Goal: Find specific page/section: Find specific page/section

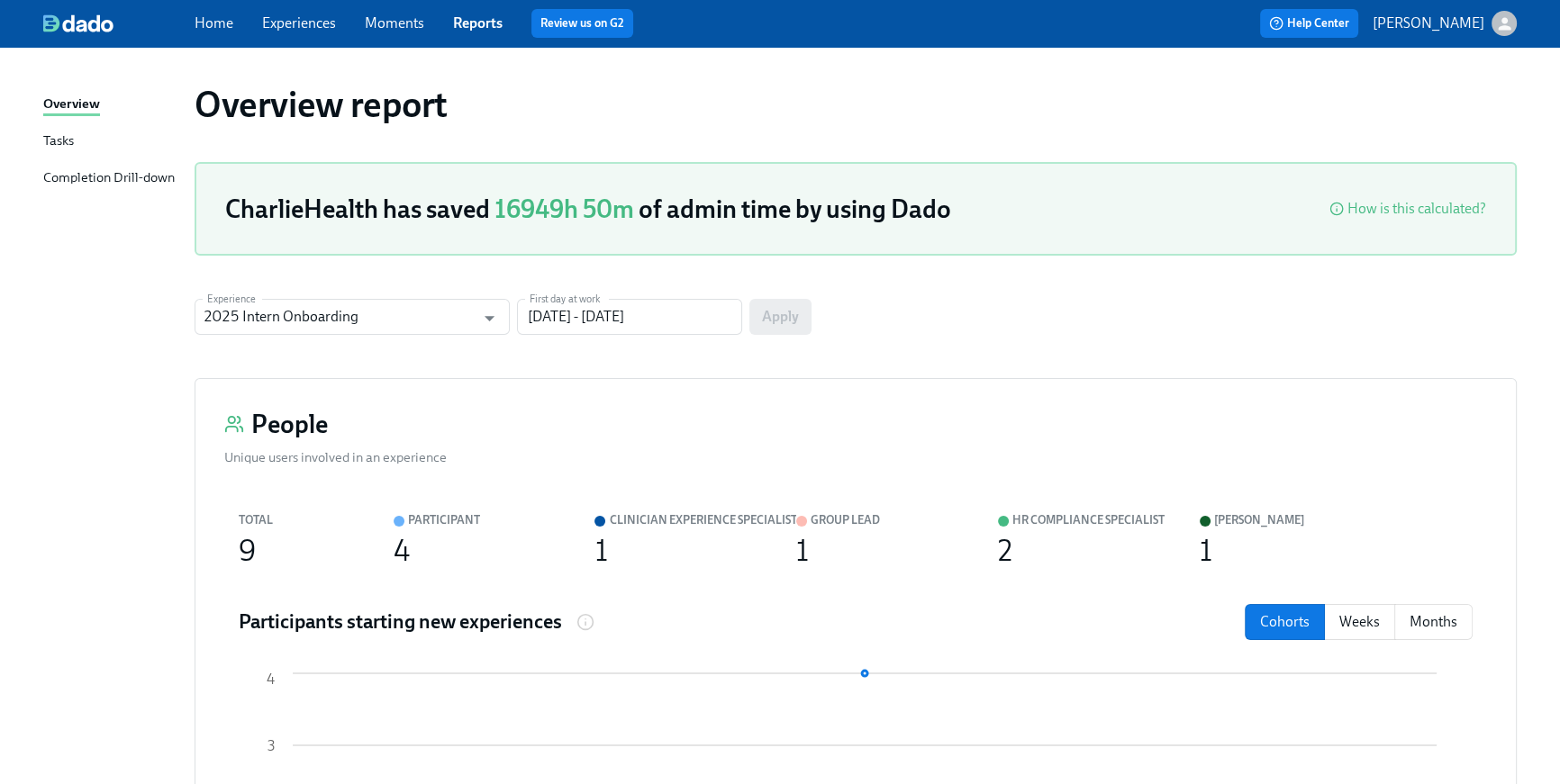
click at [219, 29] on link "Home" at bounding box center [214, 23] width 39 height 17
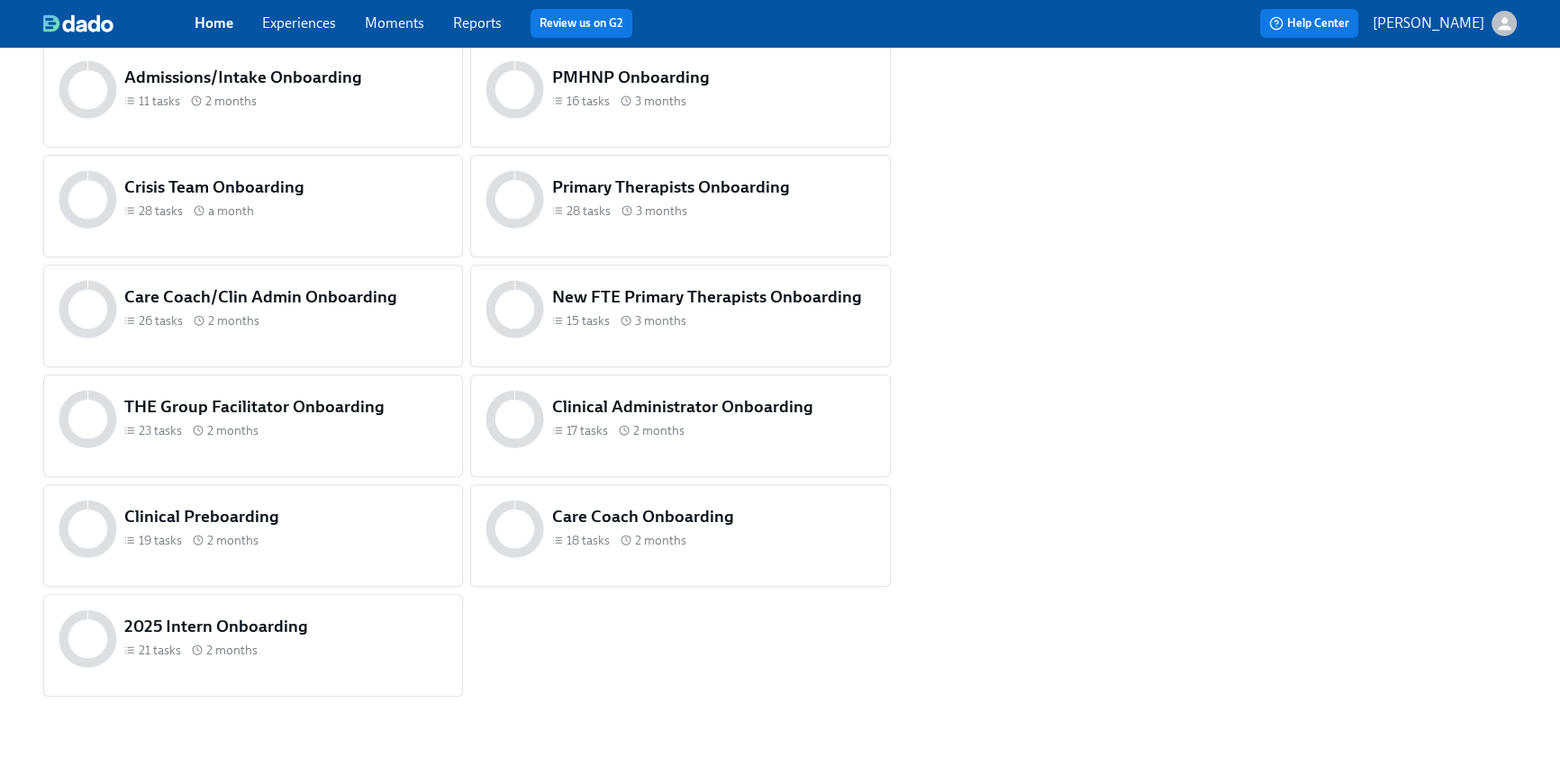
scroll to position [863, 0]
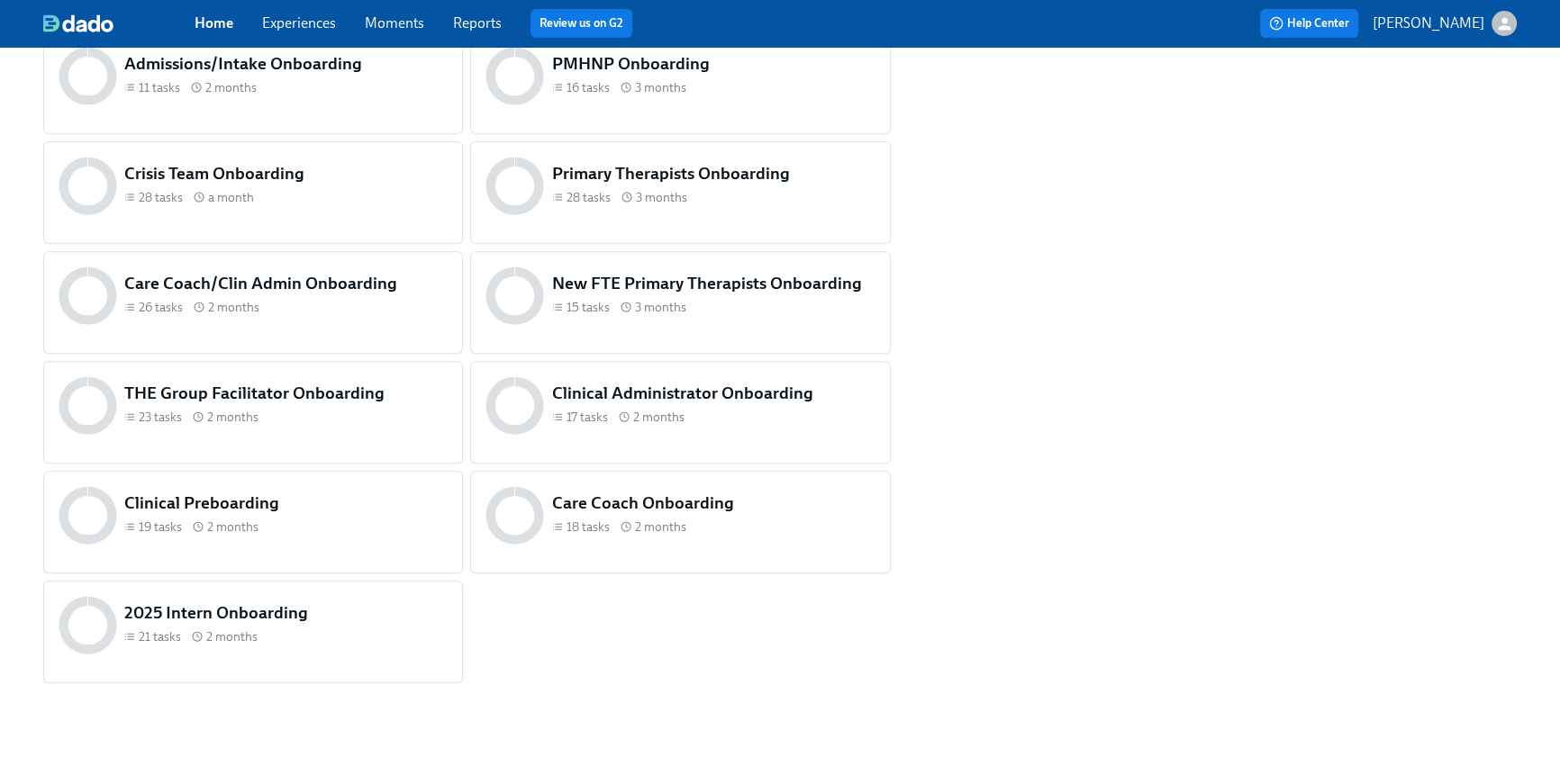
click at [332, 202] on div "28 tasks a month" at bounding box center [285, 197] width 323 height 17
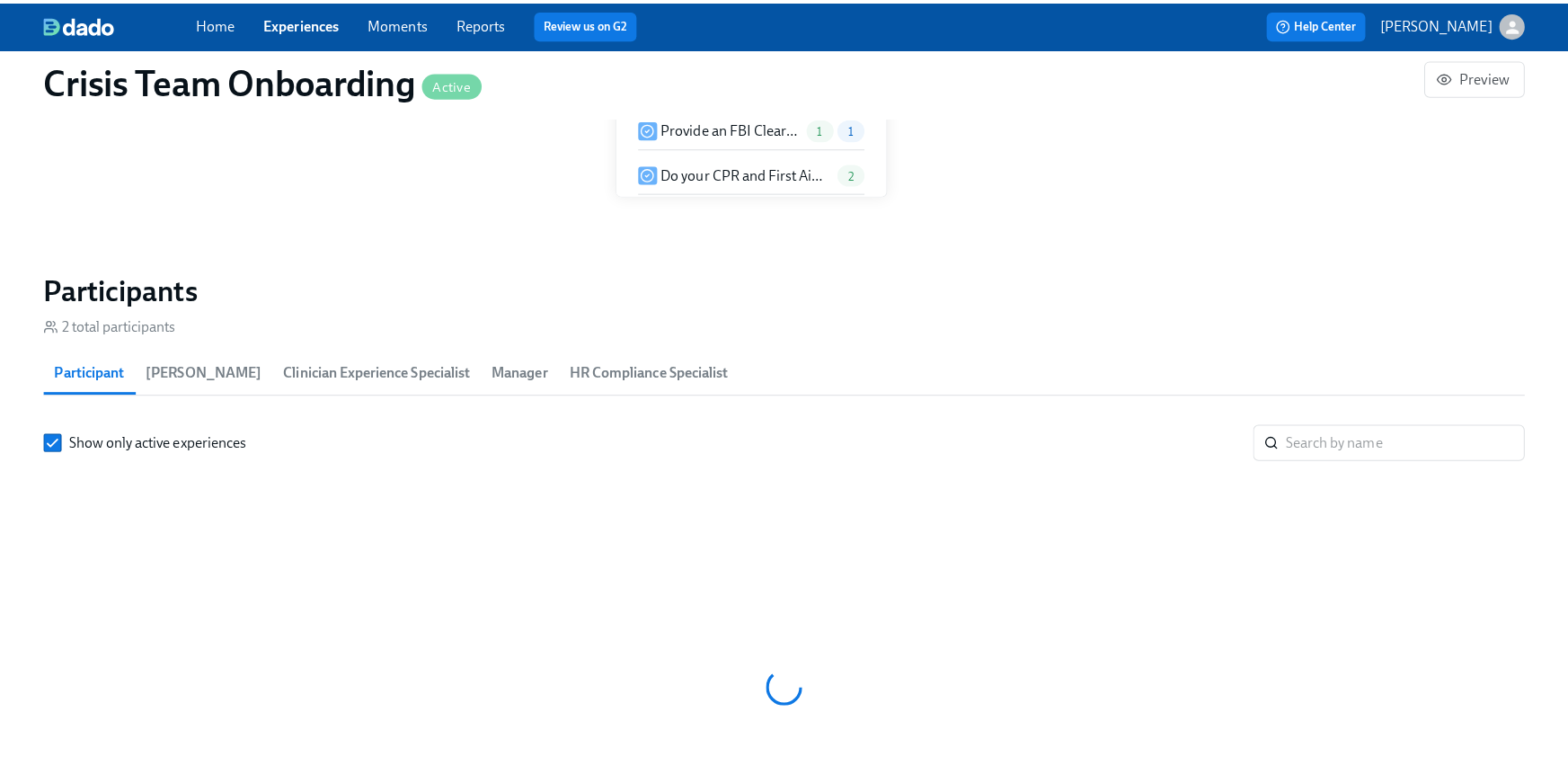
scroll to position [0, 787]
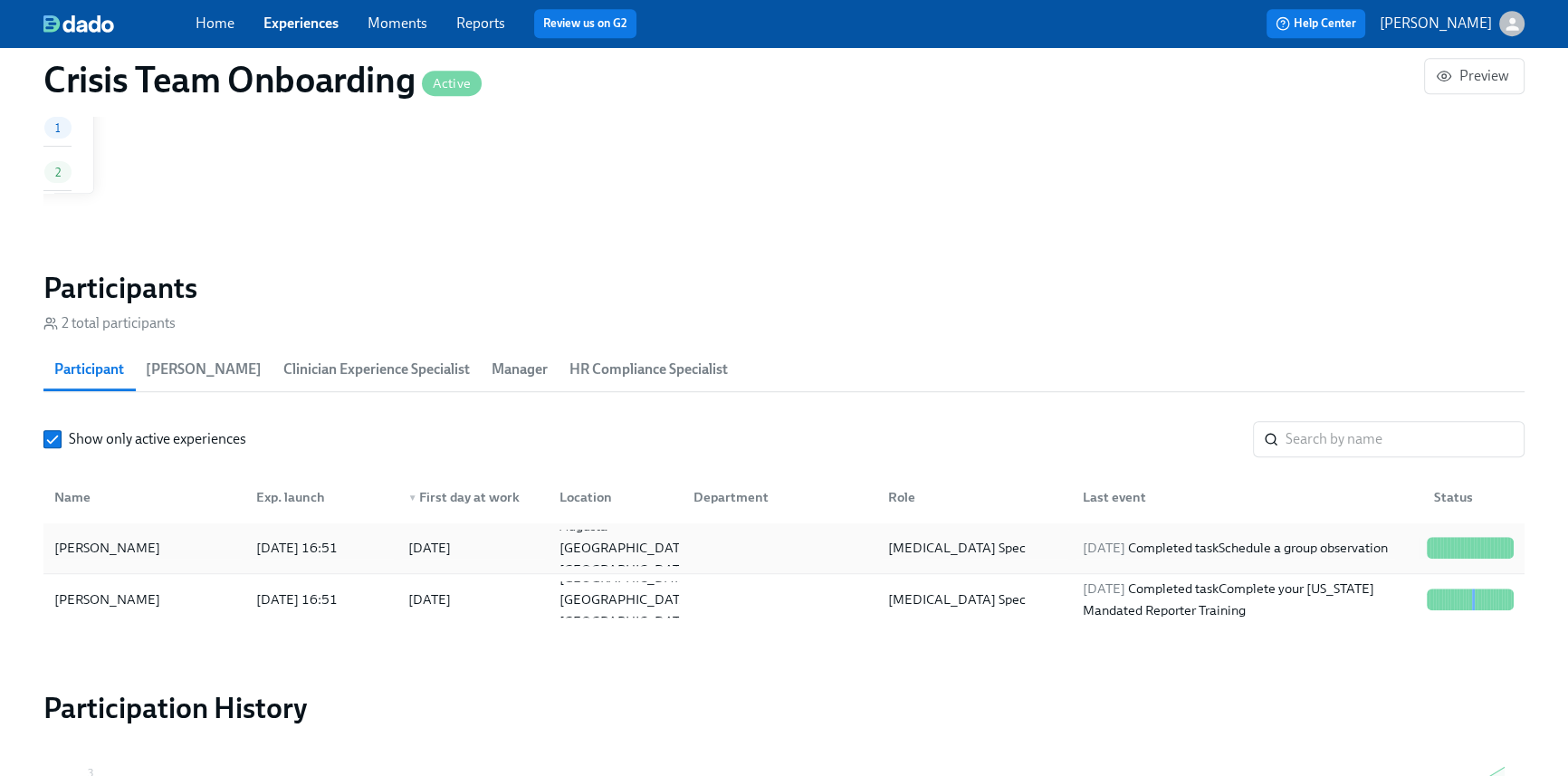
click at [1254, 537] on div "2025/08/22 Completed task Schedule a group observation" at bounding box center [1235, 547] width 320 height 21
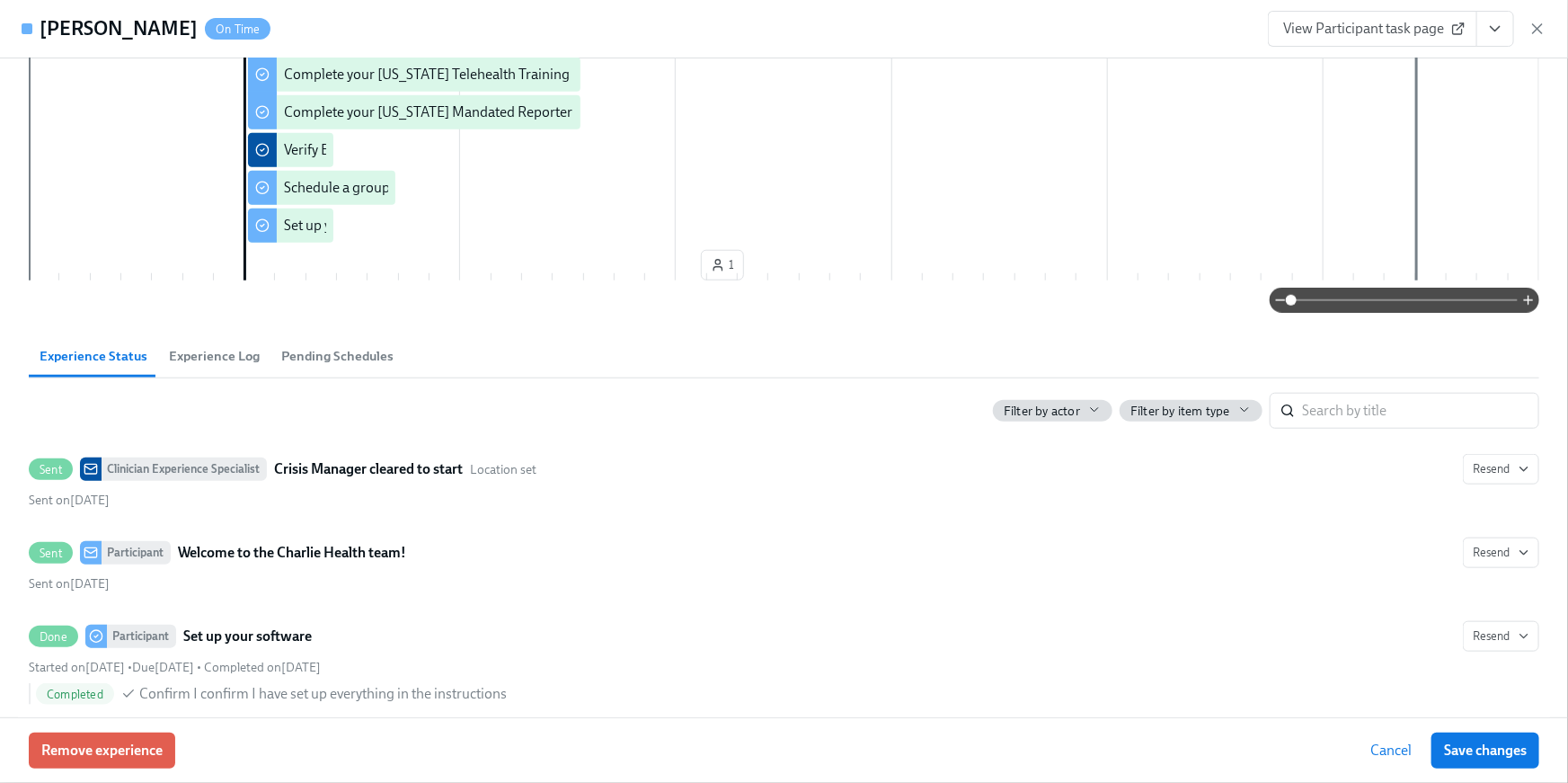
scroll to position [250, 0]
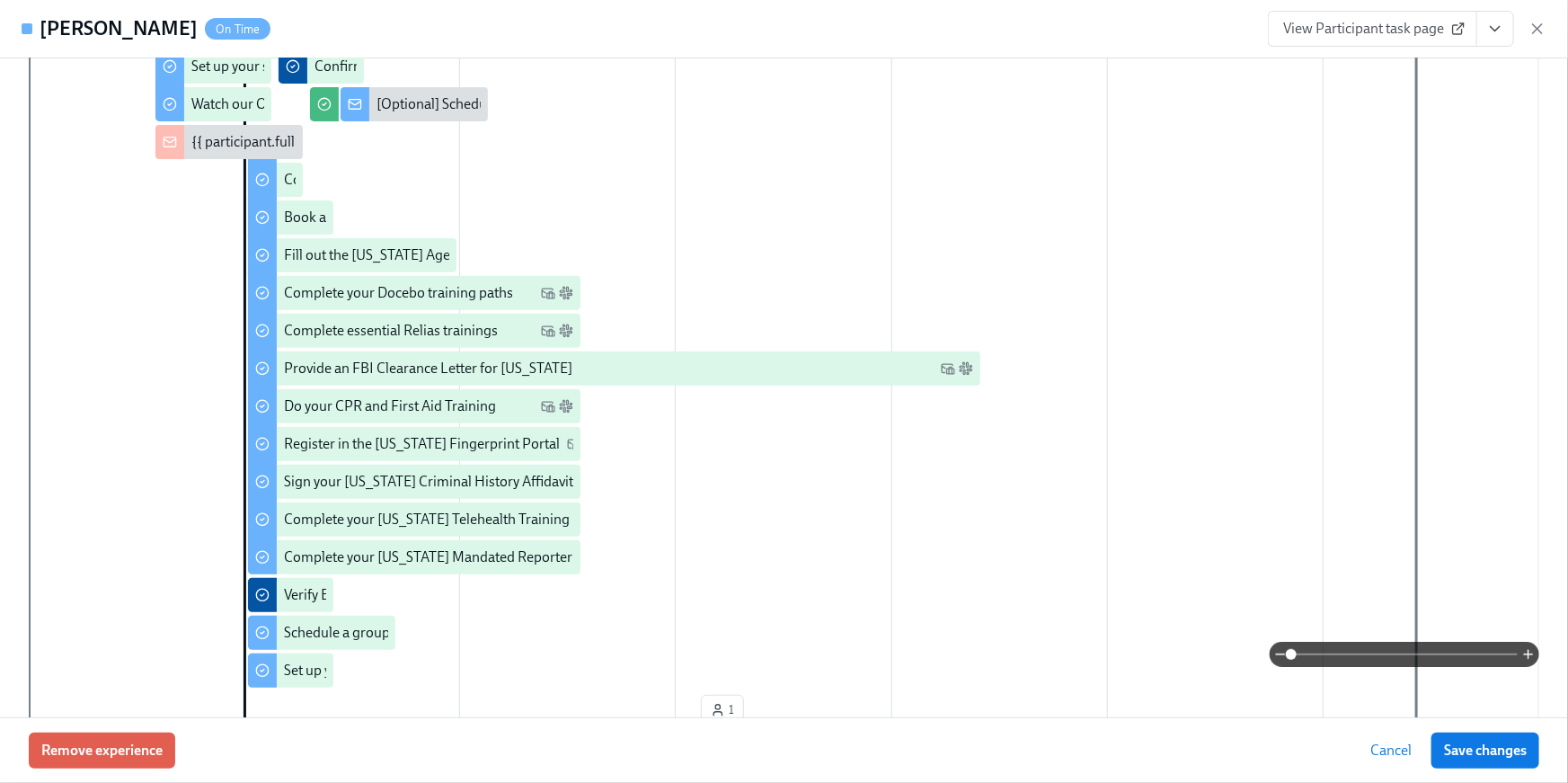
click at [1489, 29] on icon "View task page" at bounding box center [1495, 29] width 18 height 18
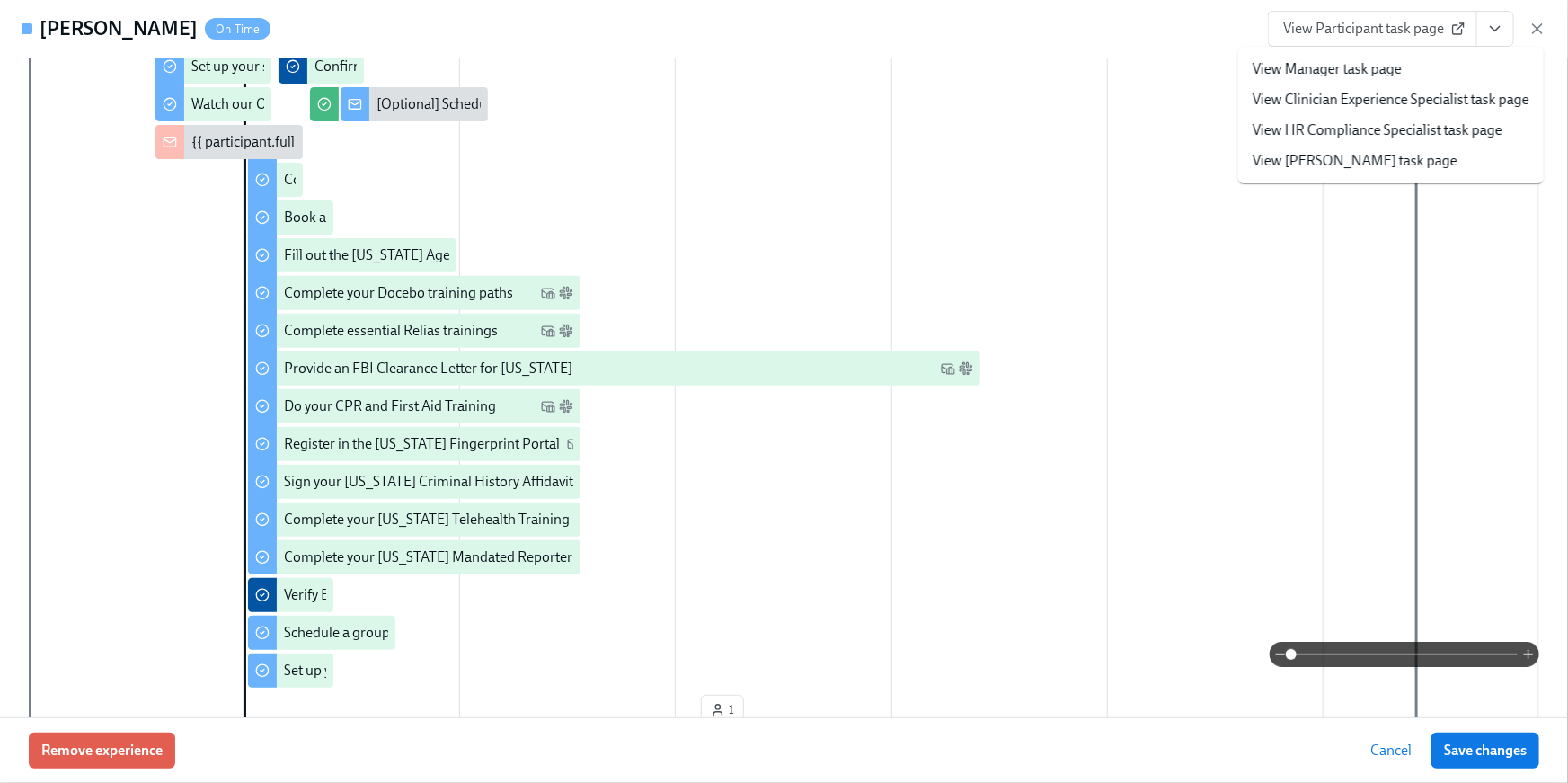
click at [1483, 129] on link "View HR Compliance Specialist task page" at bounding box center [1378, 130] width 250 height 20
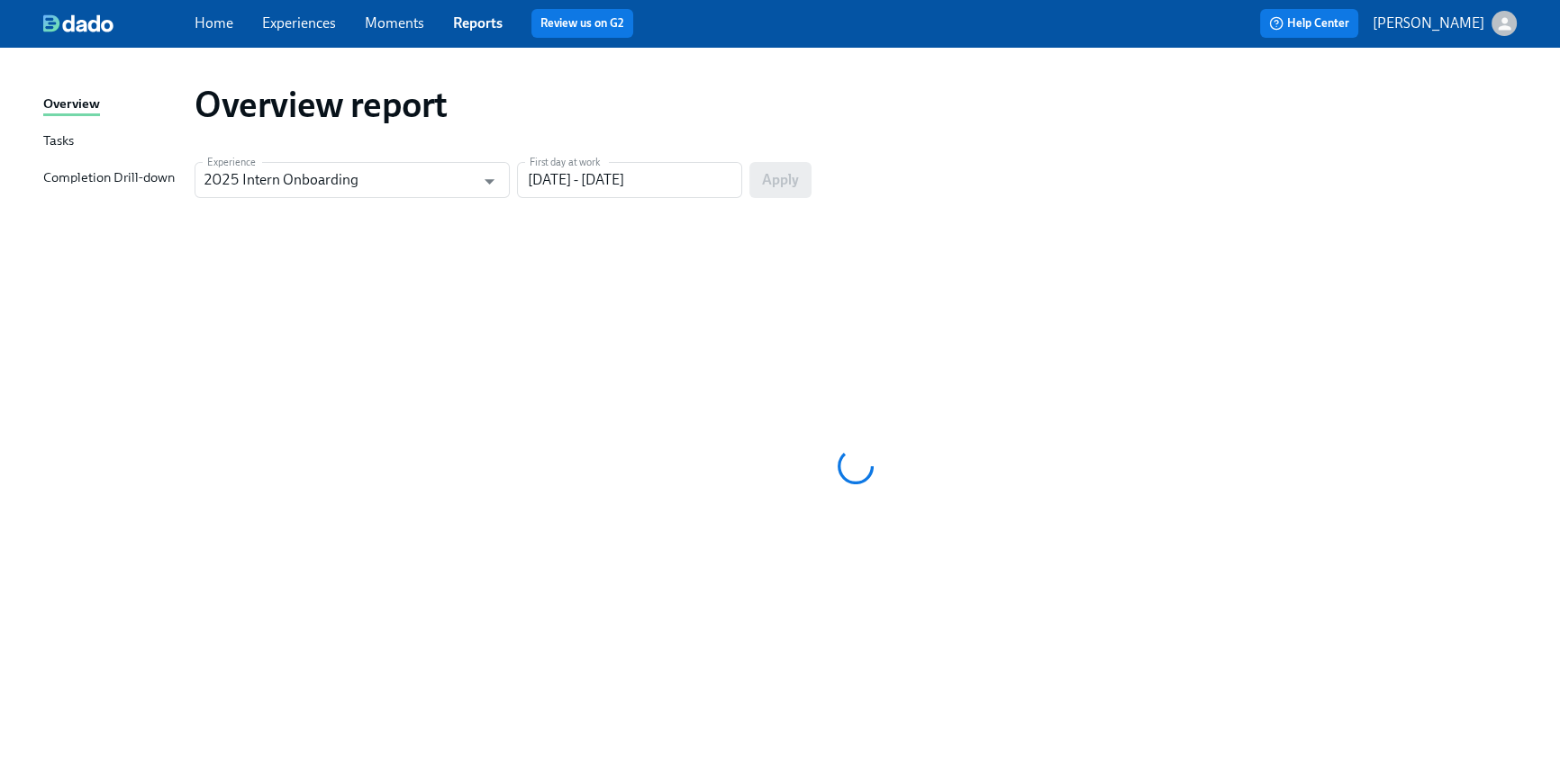
click at [204, 40] on div "Home Experiences Moments Reports Review us on G2 Help Center [PERSON_NAME]" at bounding box center [780, 23] width 1560 height 47
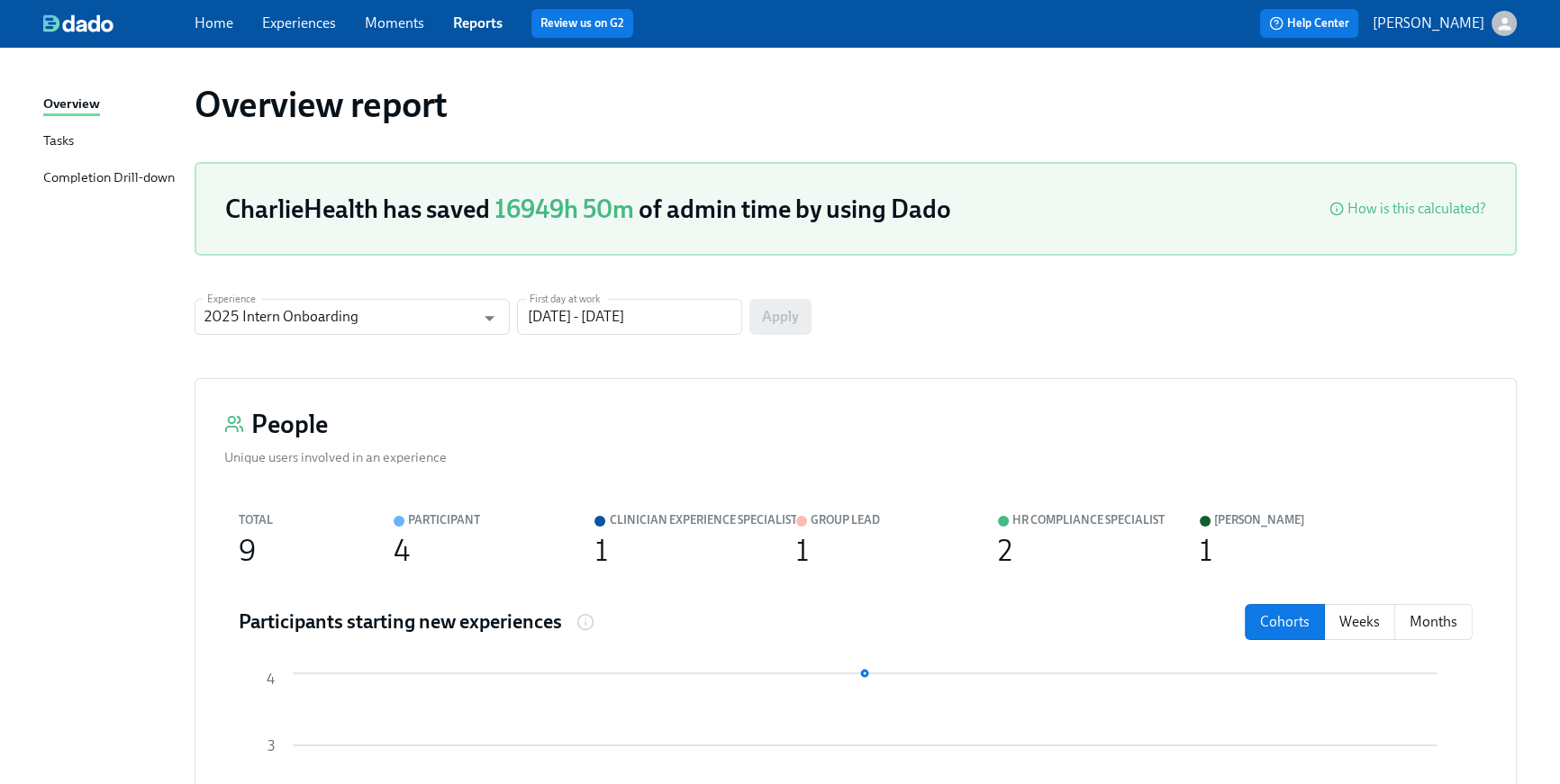
click at [199, 23] on link "Home" at bounding box center [214, 23] width 39 height 17
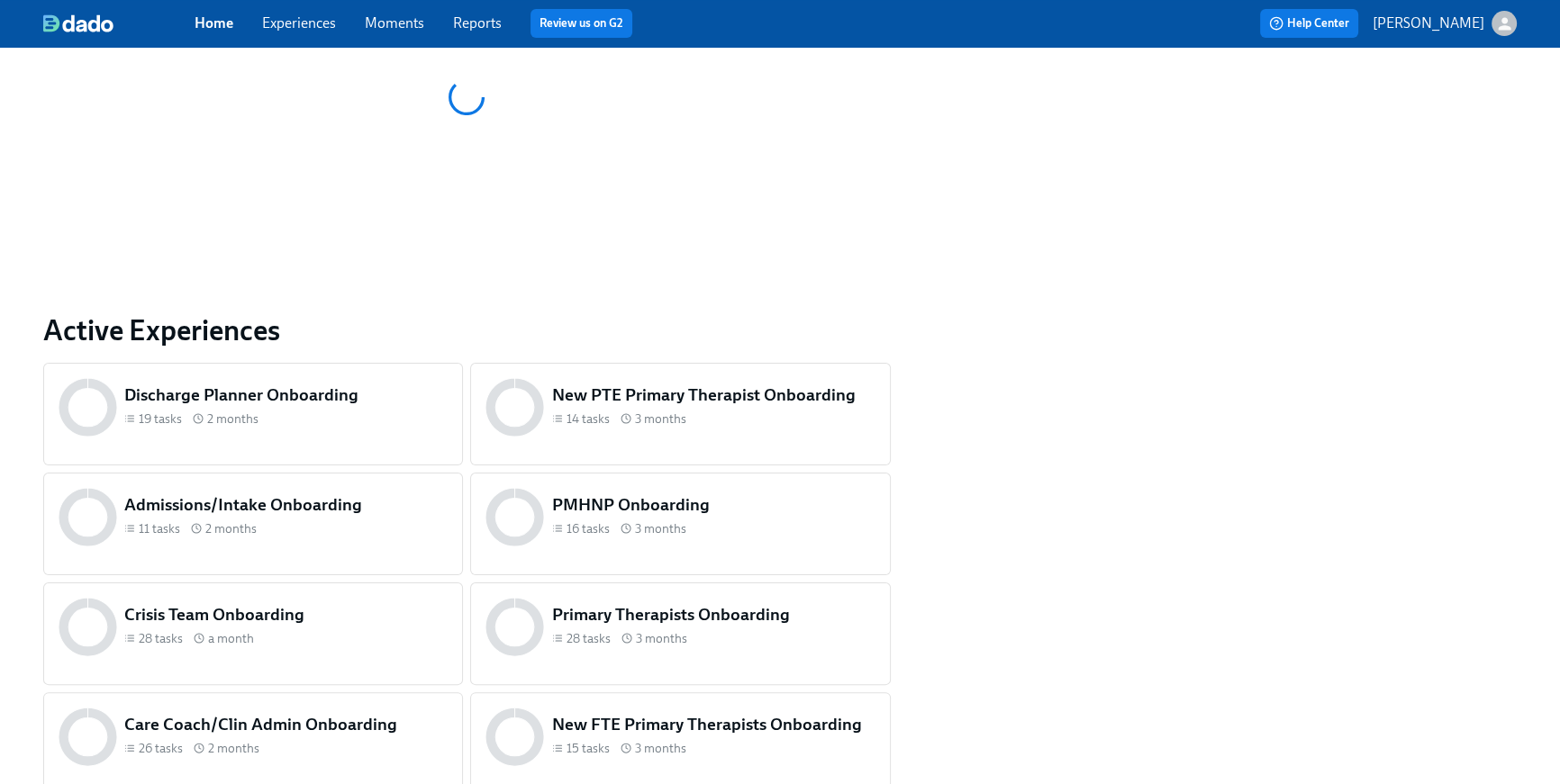
scroll to position [635, 0]
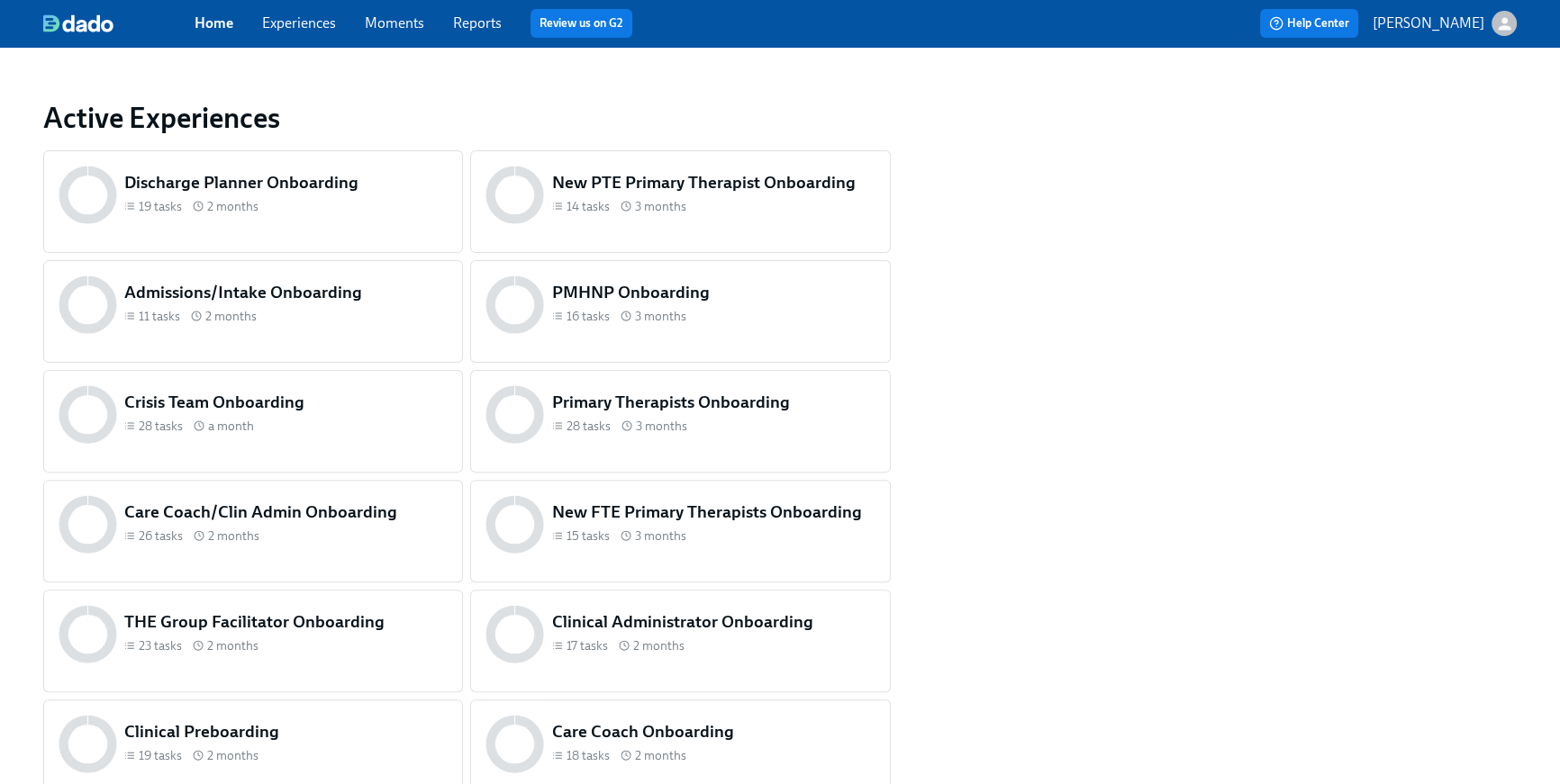
click at [386, 640] on div "23 tasks 2 months" at bounding box center [285, 646] width 323 height 17
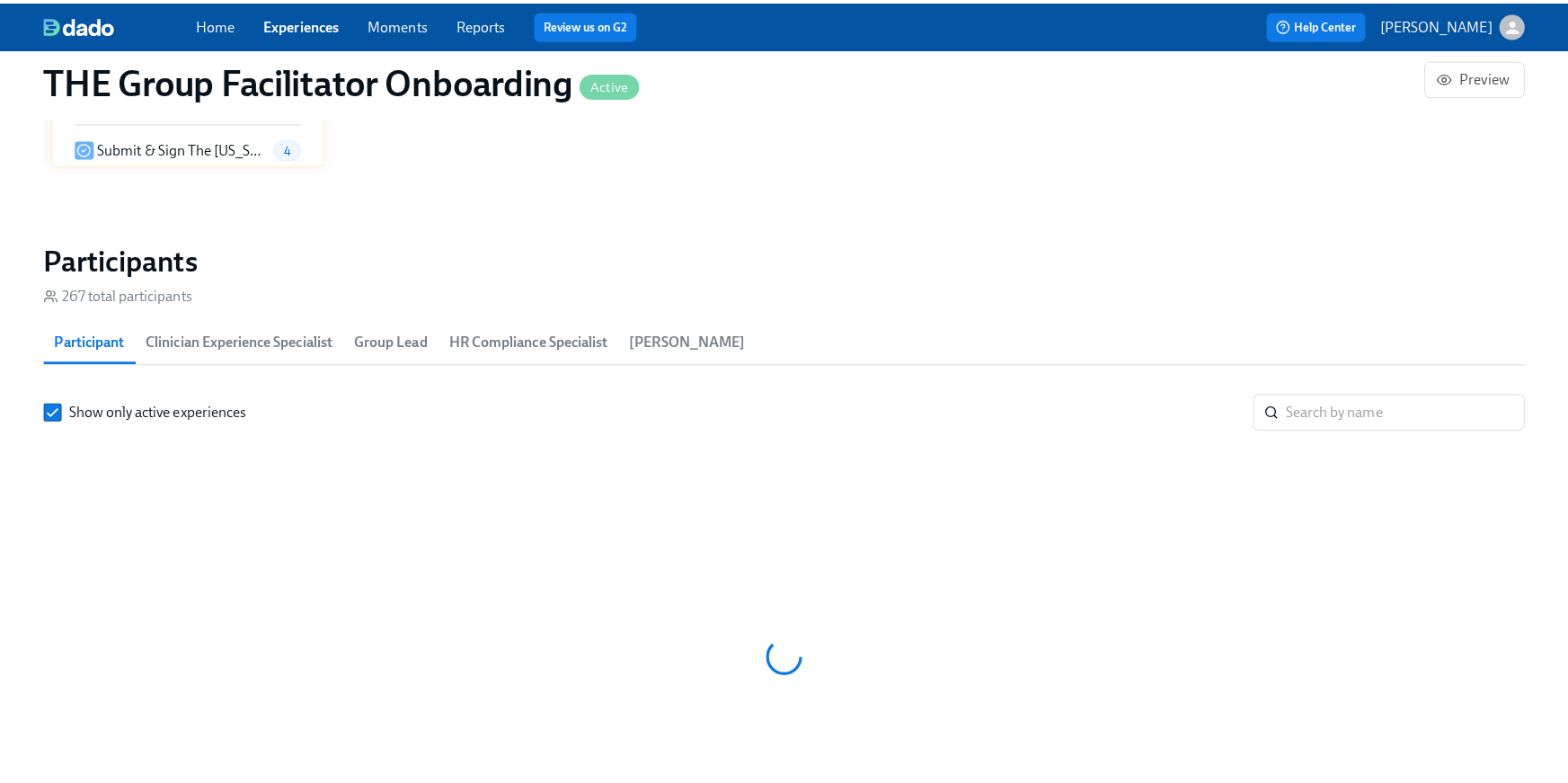
scroll to position [0, 26961]
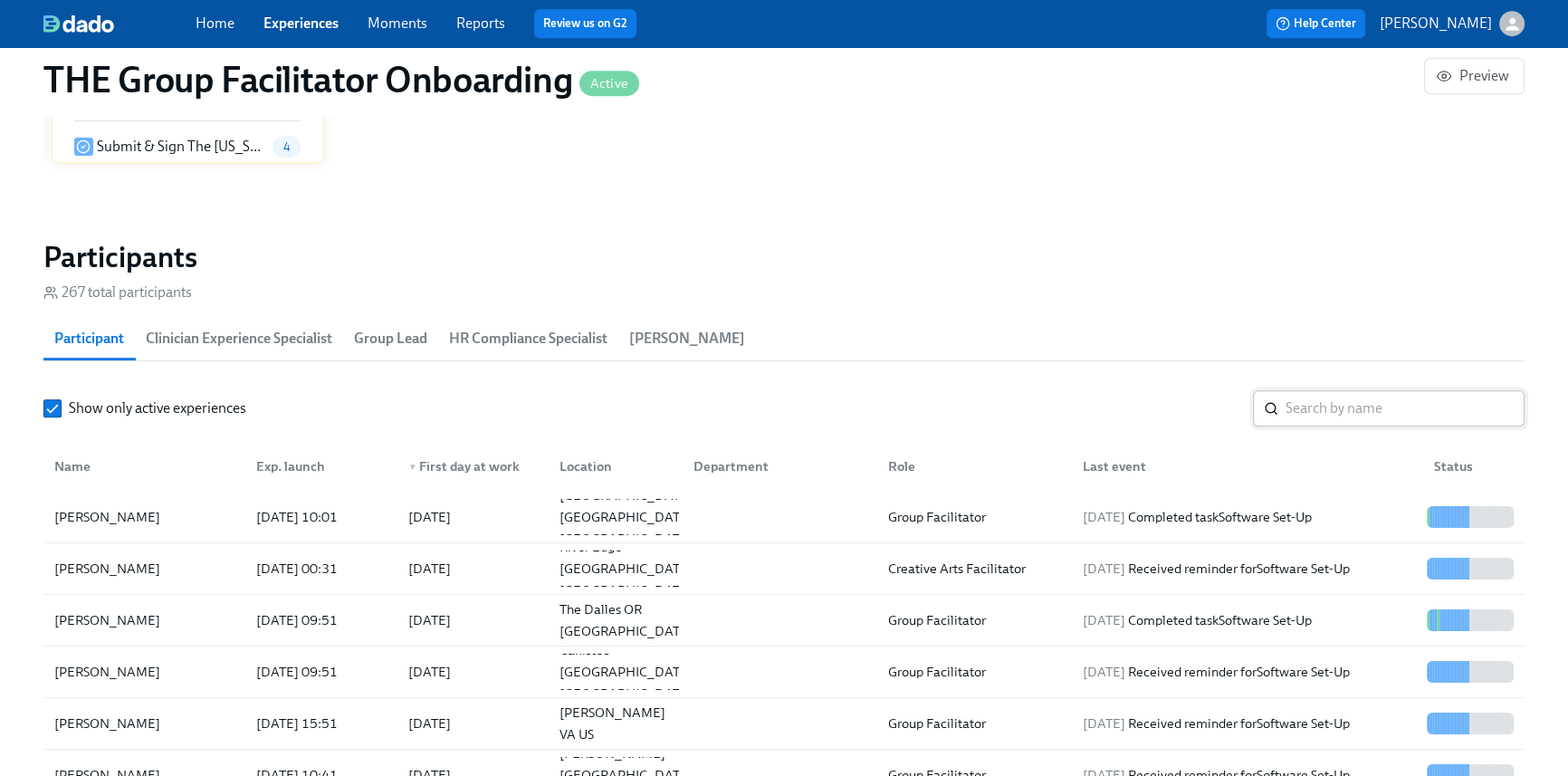
click at [1391, 395] on input "search" at bounding box center [1404, 408] width 239 height 36
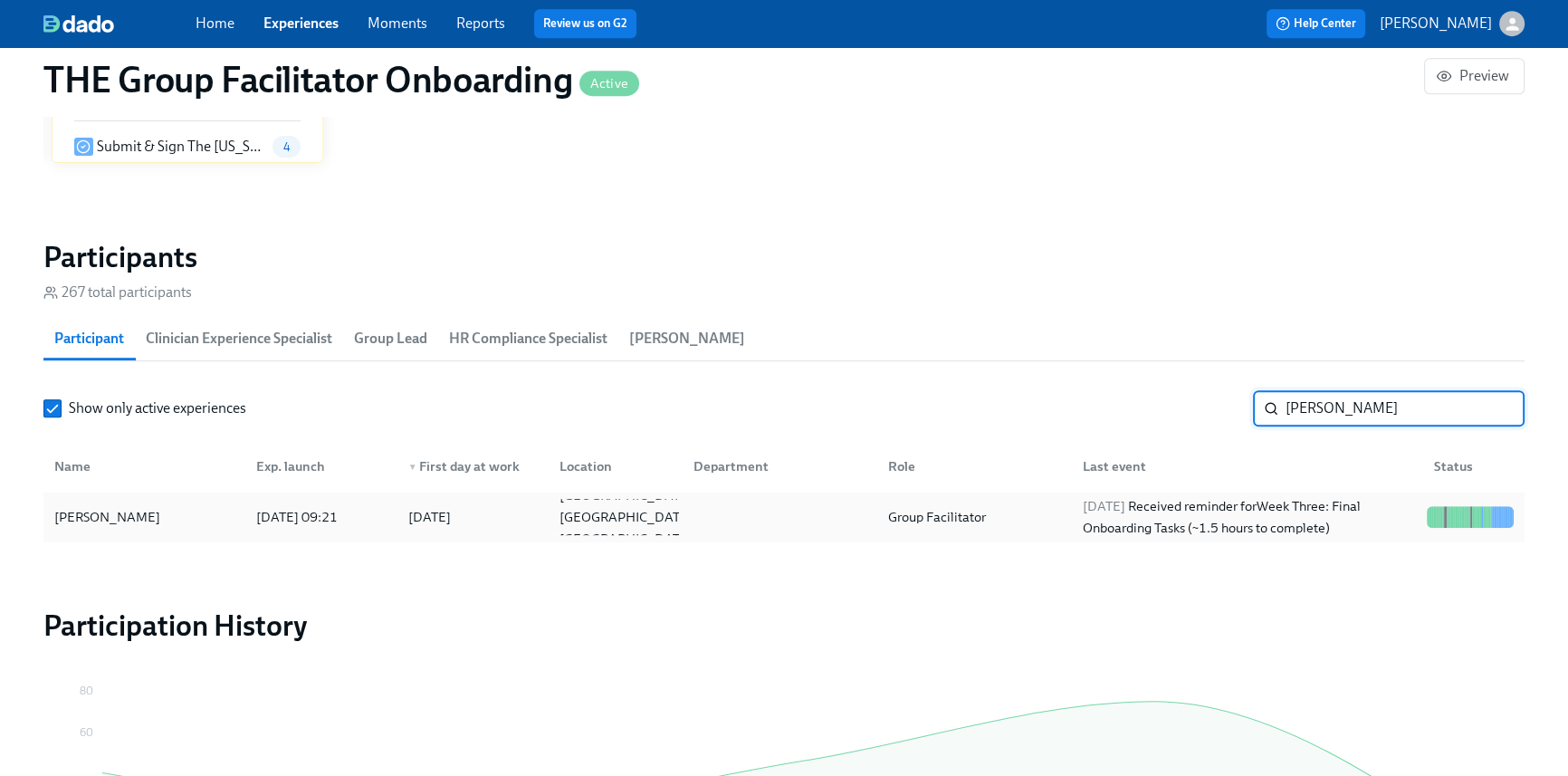
click at [1250, 522] on div "[DATE] Received reminder for Week Three: Final Onboarding Tasks (~1.5 hours to …" at bounding box center [1246, 516] width 344 height 44
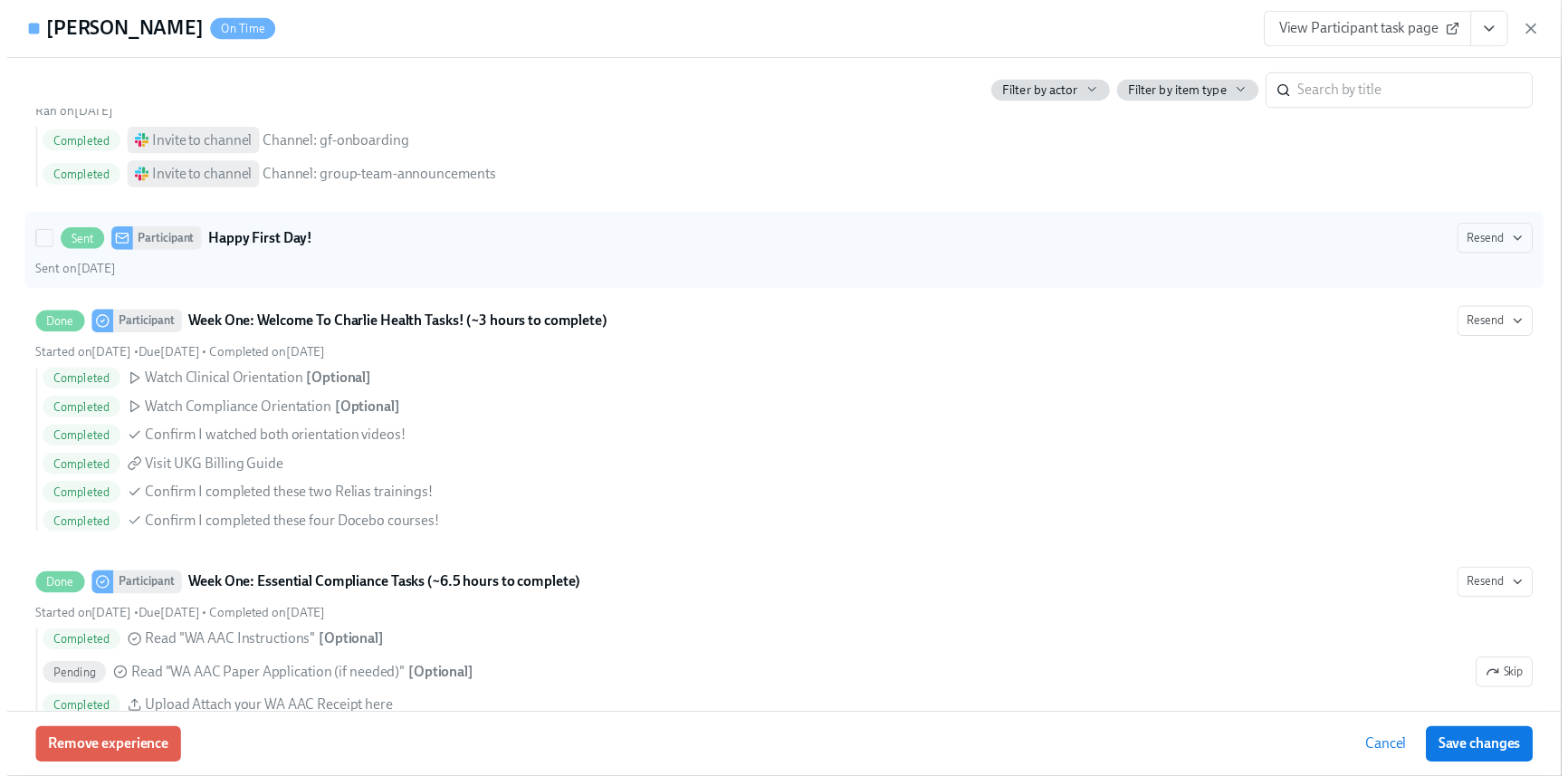
scroll to position [0, 28819]
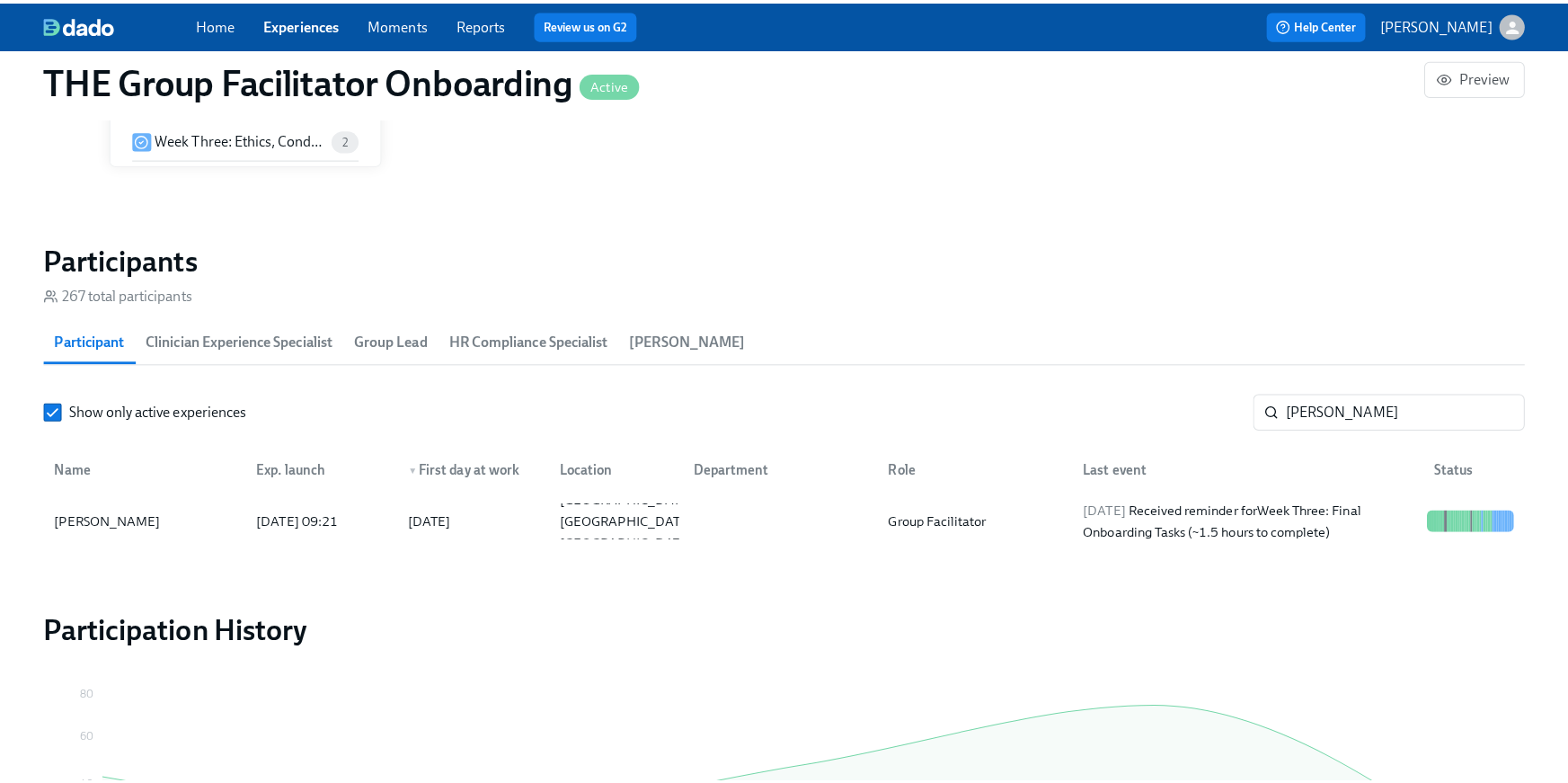
scroll to position [0, 28595]
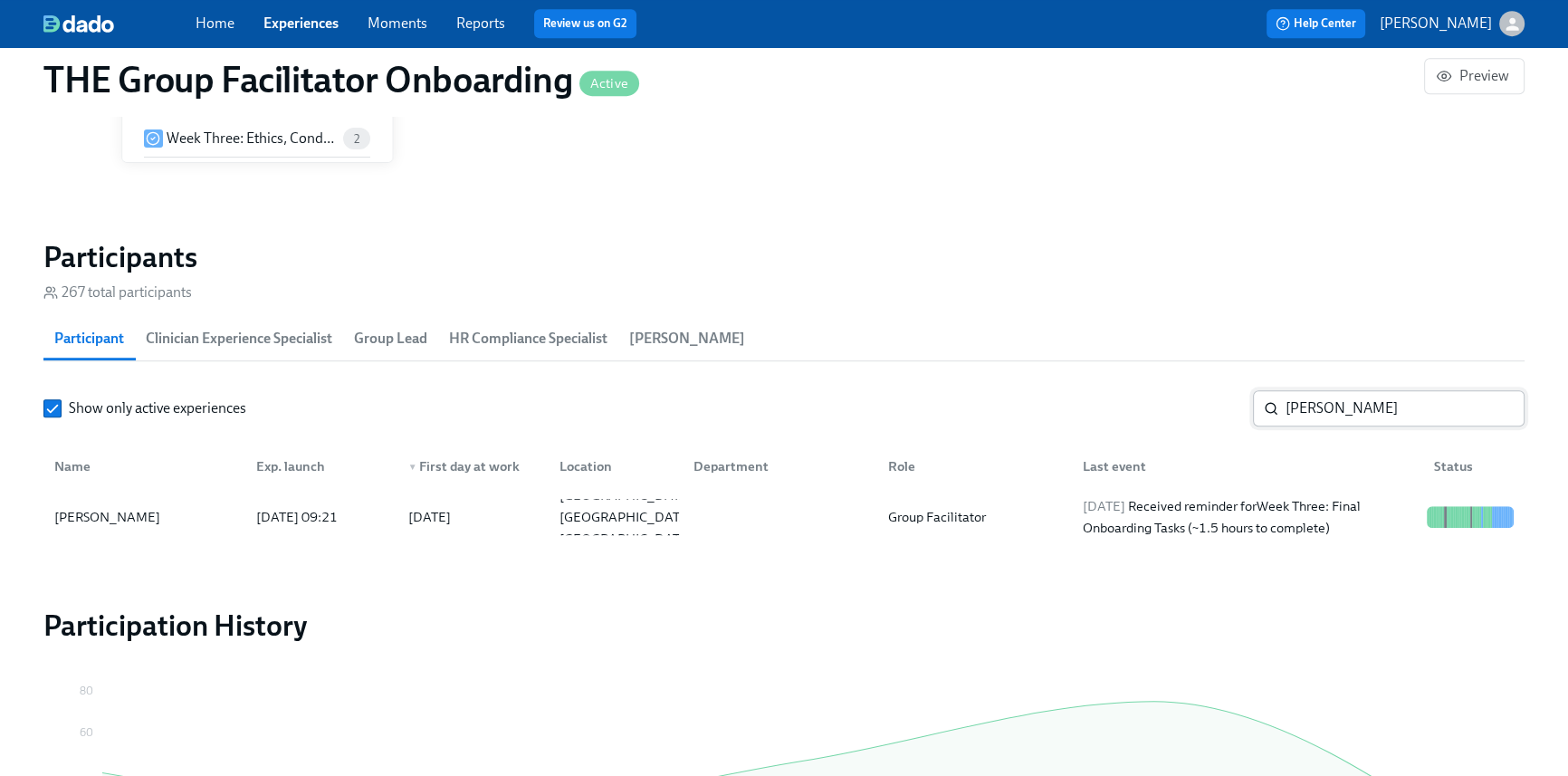
click at [1291, 400] on input "[PERSON_NAME]" at bounding box center [1404, 408] width 239 height 36
drag, startPoint x: 1337, startPoint y: 416, endPoint x: 1127, endPoint y: 376, distance: 213.8
click at [1137, 377] on section "Participants 267 total participants Participant Clinician Experience Specialist…" at bounding box center [784, 394] width 1481 height 311
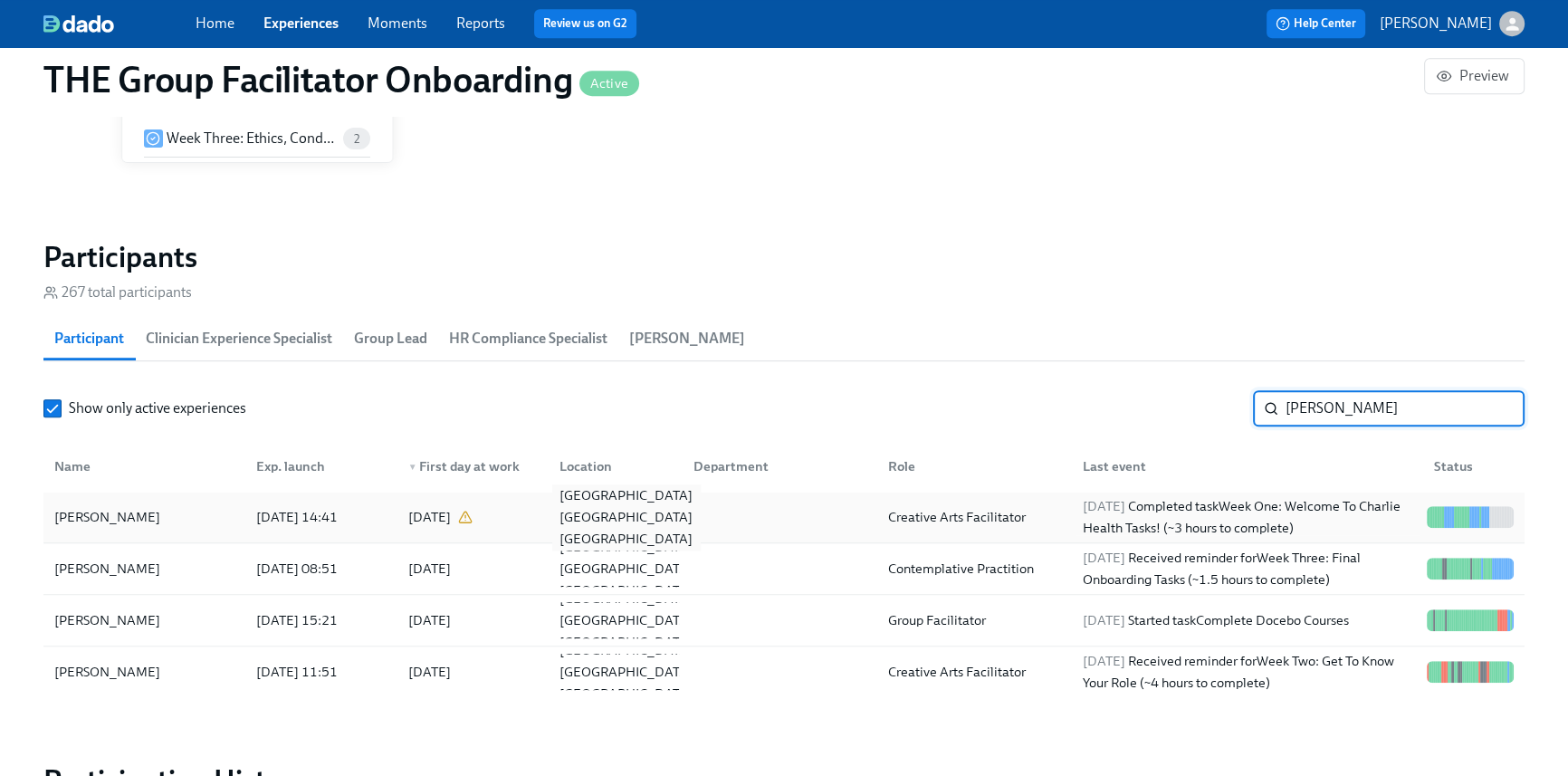
click at [581, 522] on div "[GEOGRAPHIC_DATA] [GEOGRAPHIC_DATA] [GEOGRAPHIC_DATA]" at bounding box center [626, 516] width 147 height 65
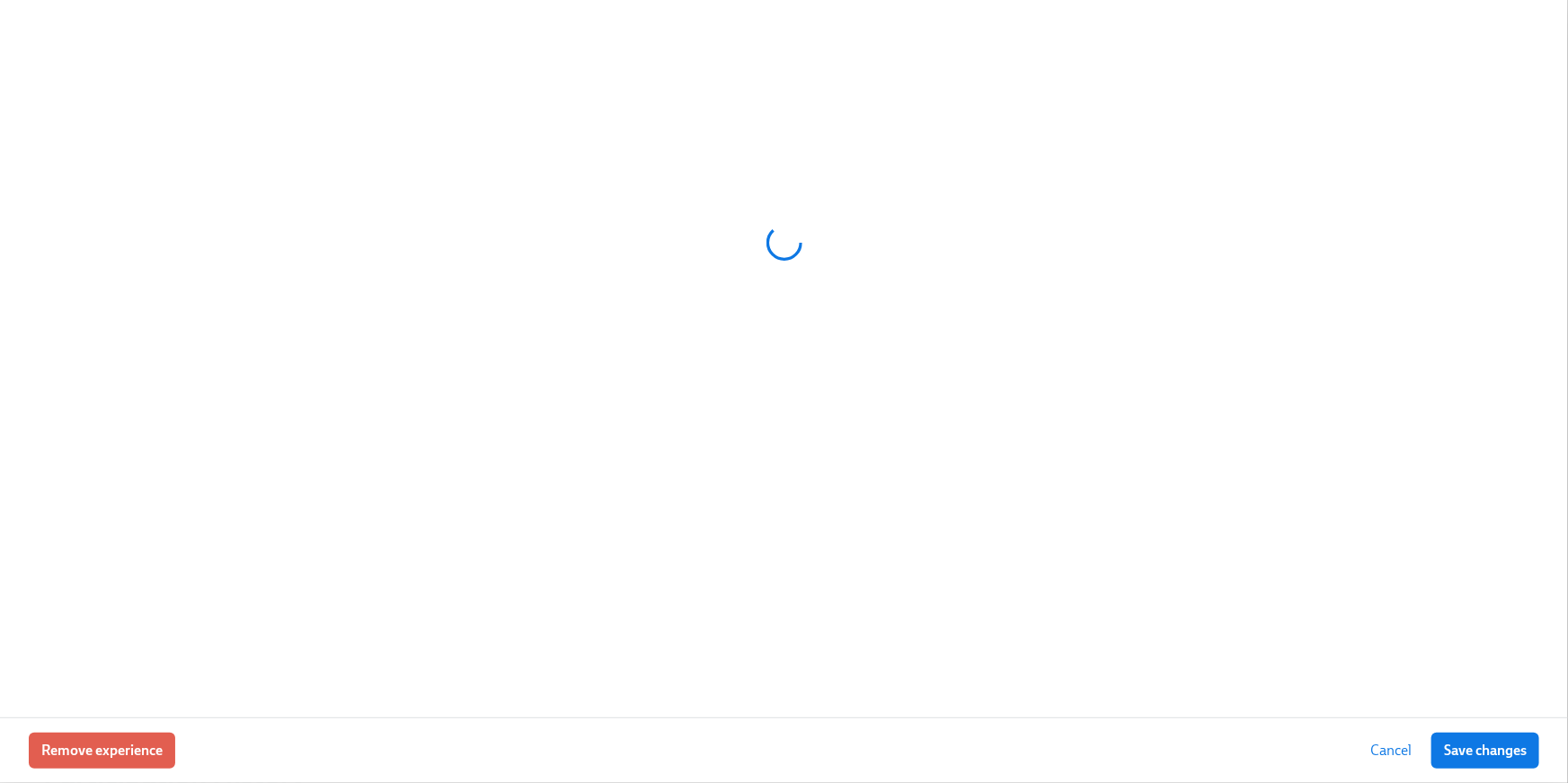
click at [575, 567] on div at bounding box center [784, 359] width 1568 height 718
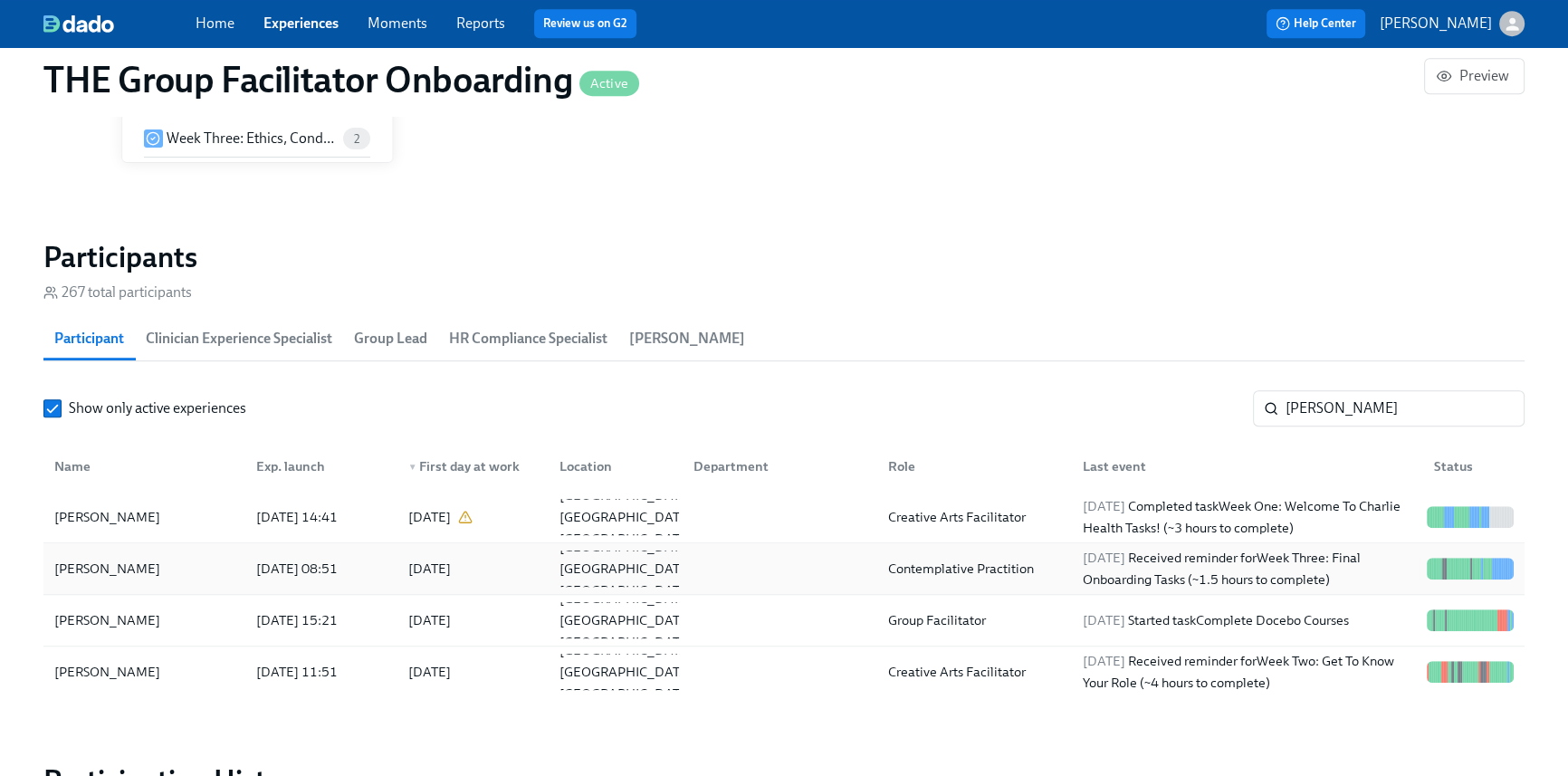
click at [345, 566] on div "[DATE] 08:51" at bounding box center [296, 569] width 96 height 21
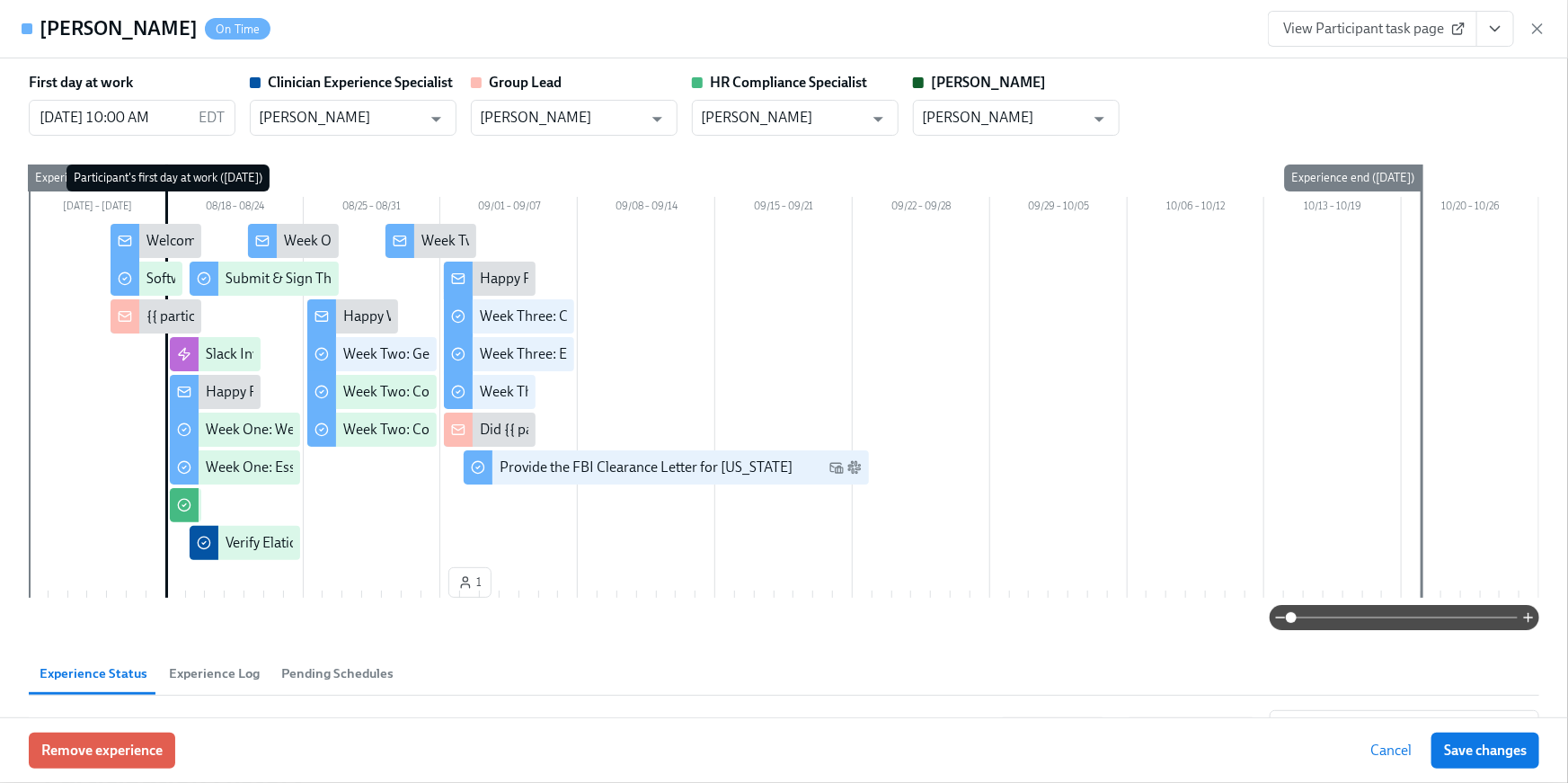
click at [1487, 16] on button "View task page" at bounding box center [1494, 28] width 37 height 36
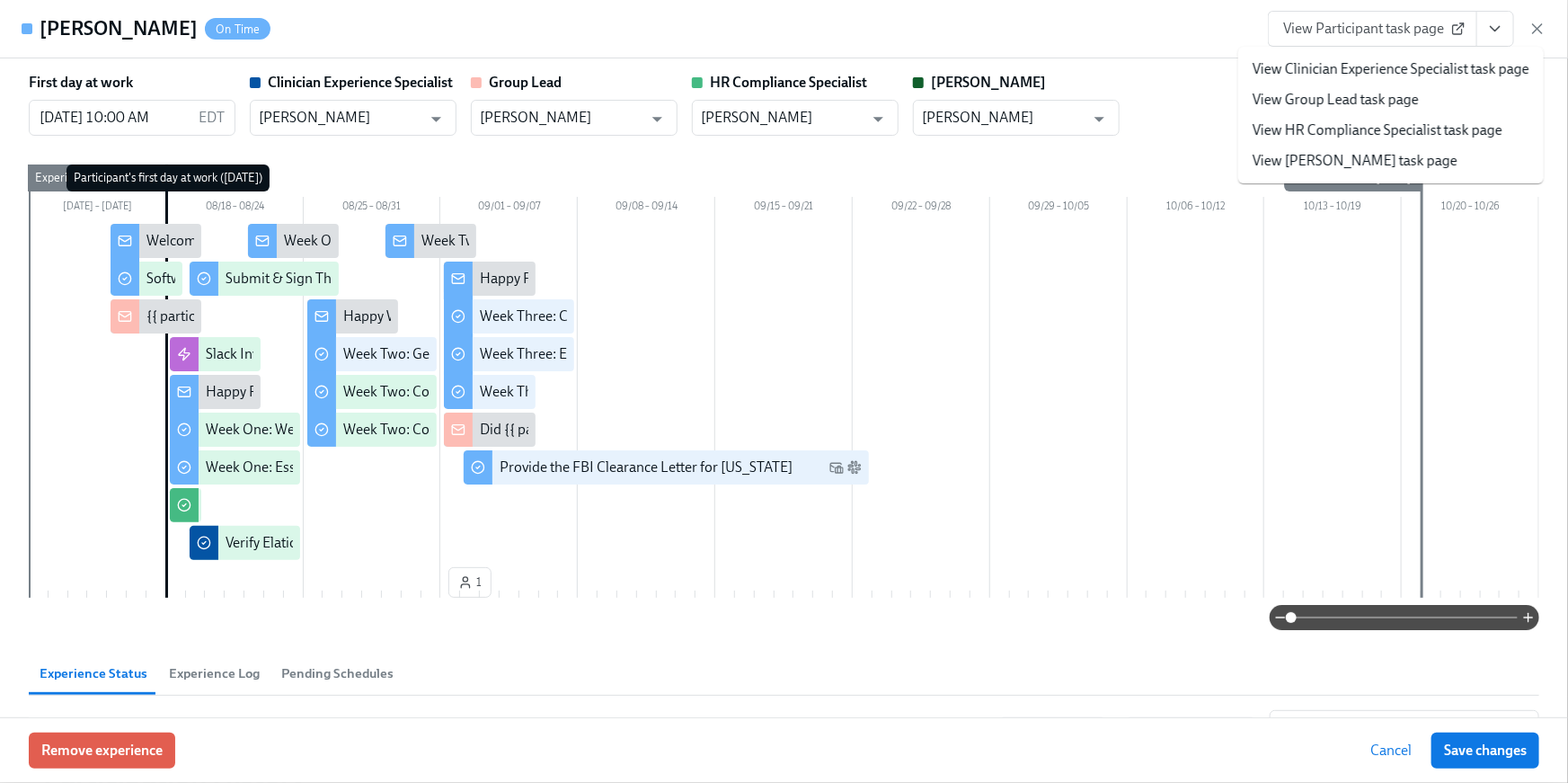
click at [1072, 164] on div "[DATE] – [DATE] 08/18 – 08/24 08/25 – 08/31 09/01 – 09/07 09/08 – 09/14 09/15 –…" at bounding box center [784, 385] width 1510 height 441
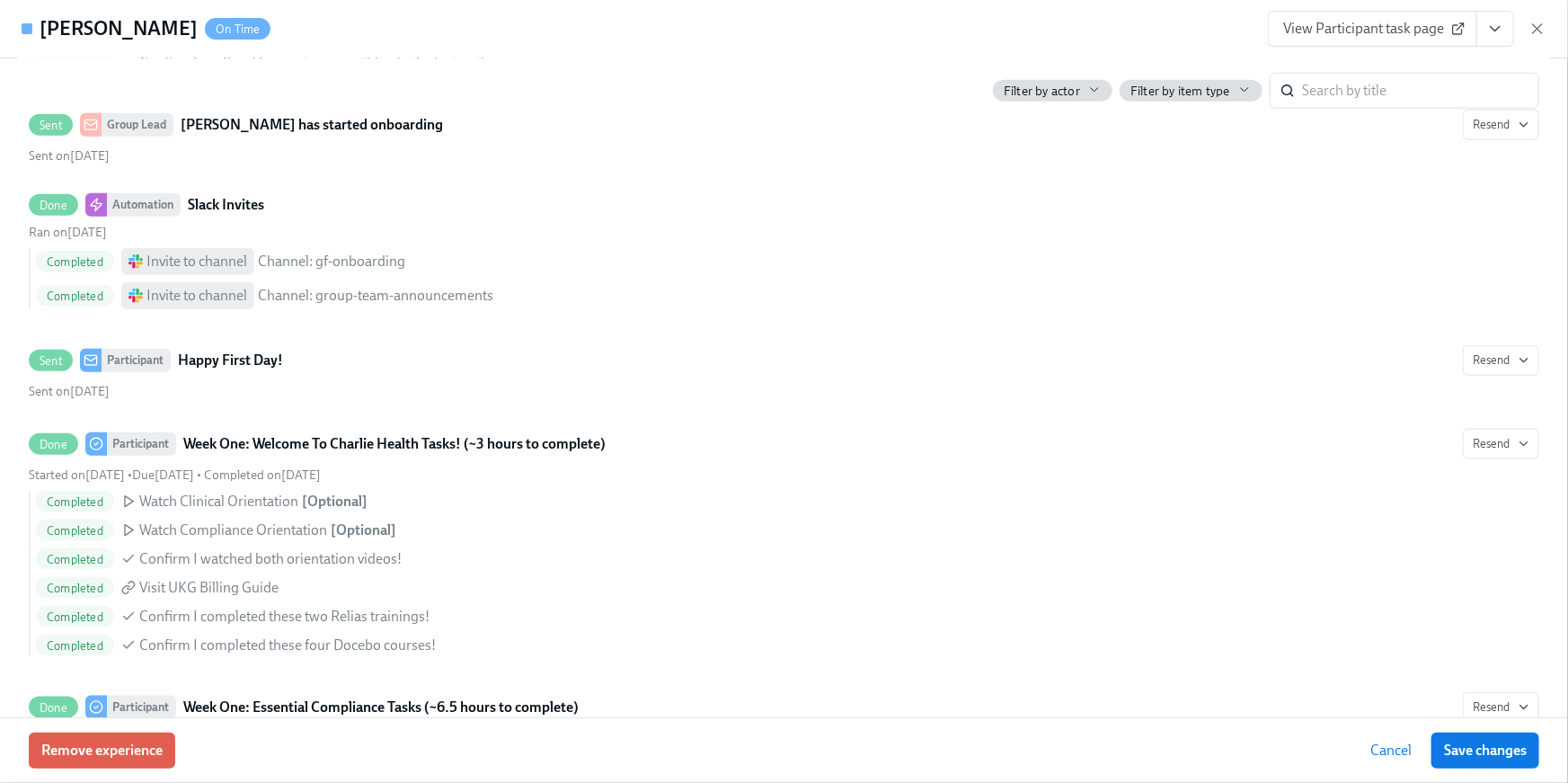
scroll to position [865, 0]
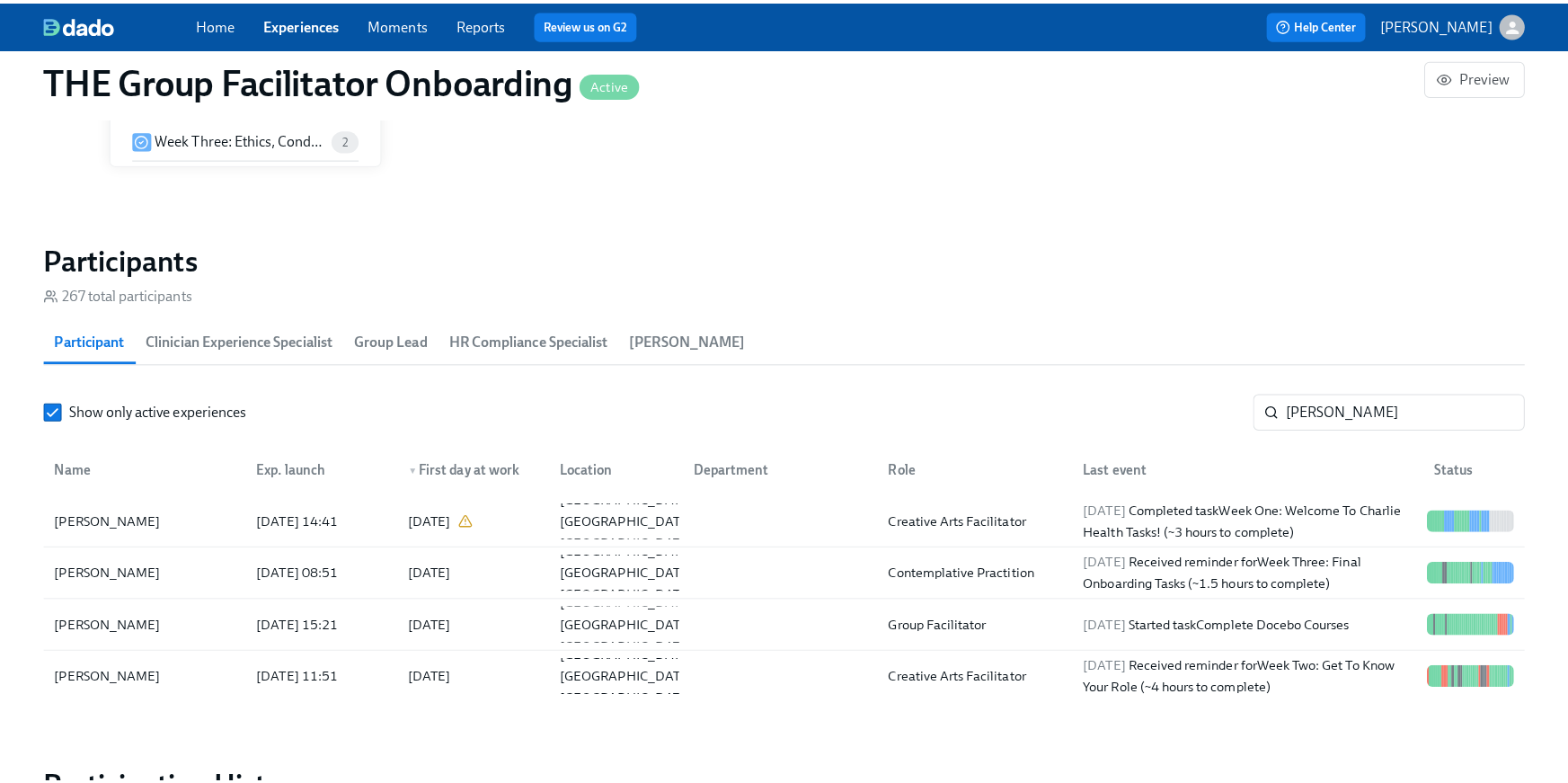
scroll to position [0, 28595]
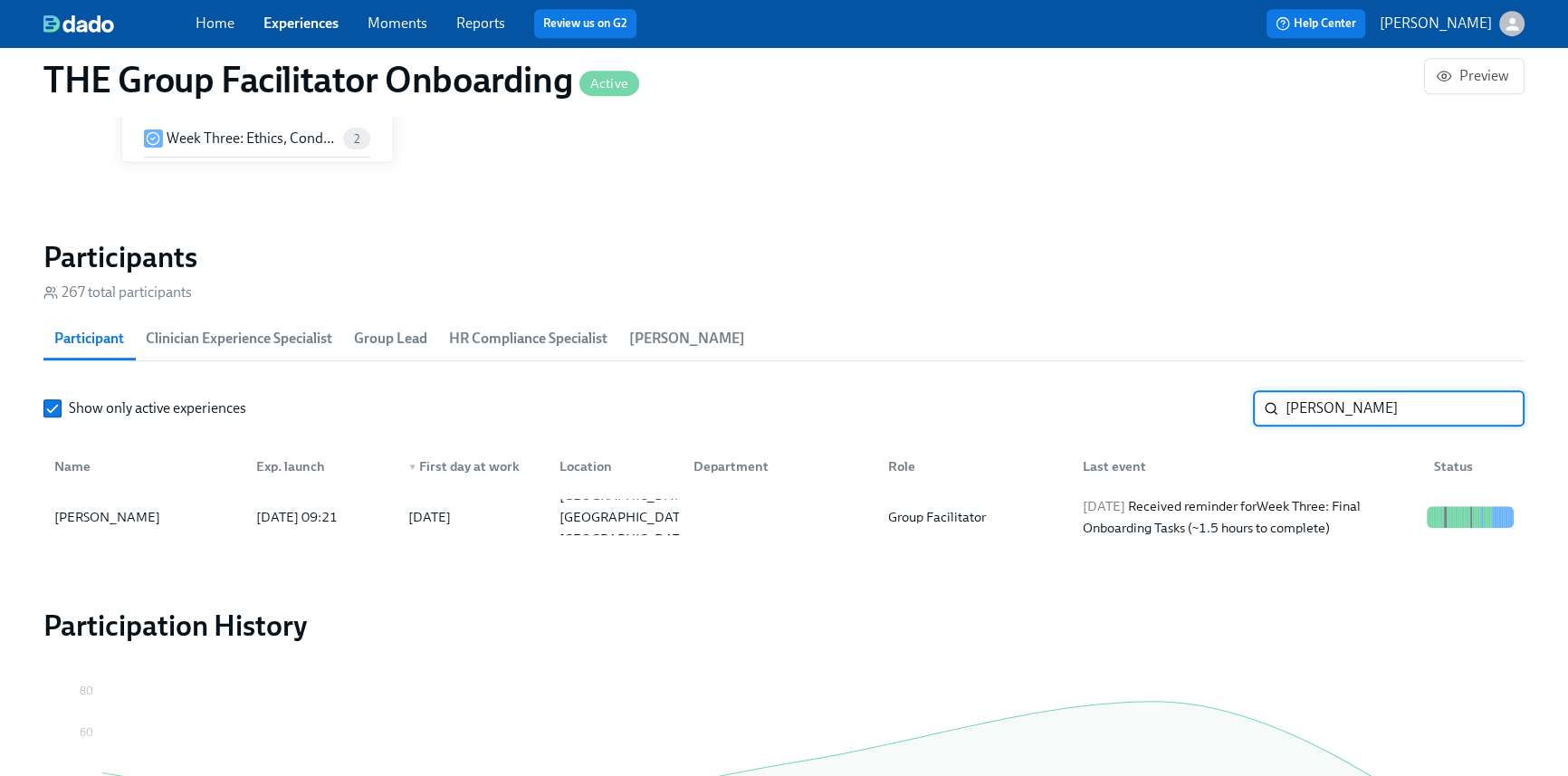
drag, startPoint x: 1348, startPoint y: 408, endPoint x: 1201, endPoint y: 380, distance: 149.6
click at [1201, 380] on section "Participants 267 total participants Participant Clinician Experience Specialist…" at bounding box center [784, 394] width 1481 height 311
type input "[PERSON_NAME]"
click at [1007, 529] on div "Group Facilitator" at bounding box center [970, 516] width 195 height 36
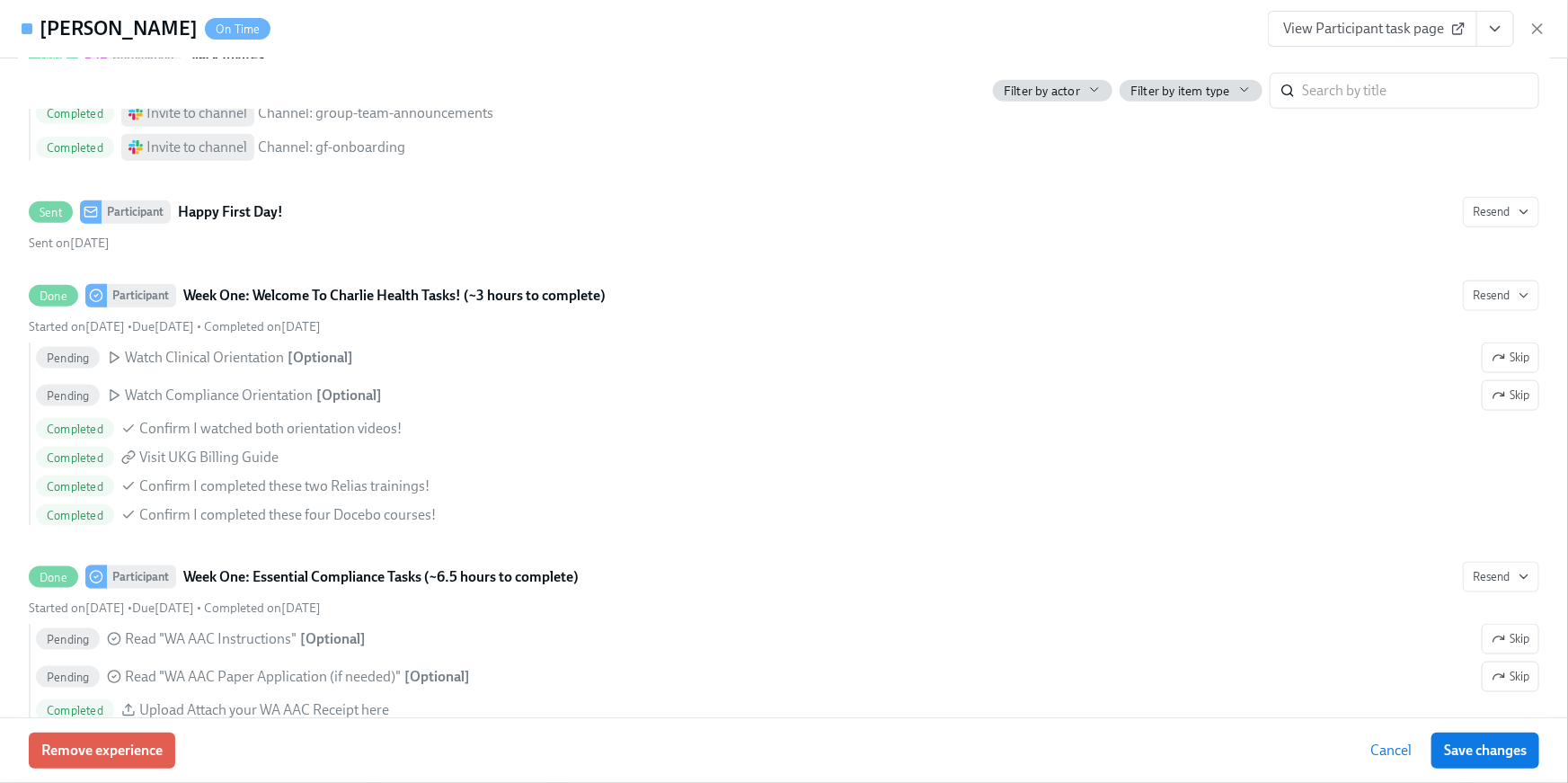
scroll to position [1013, 0]
